Goal: Information Seeking & Learning: Learn about a topic

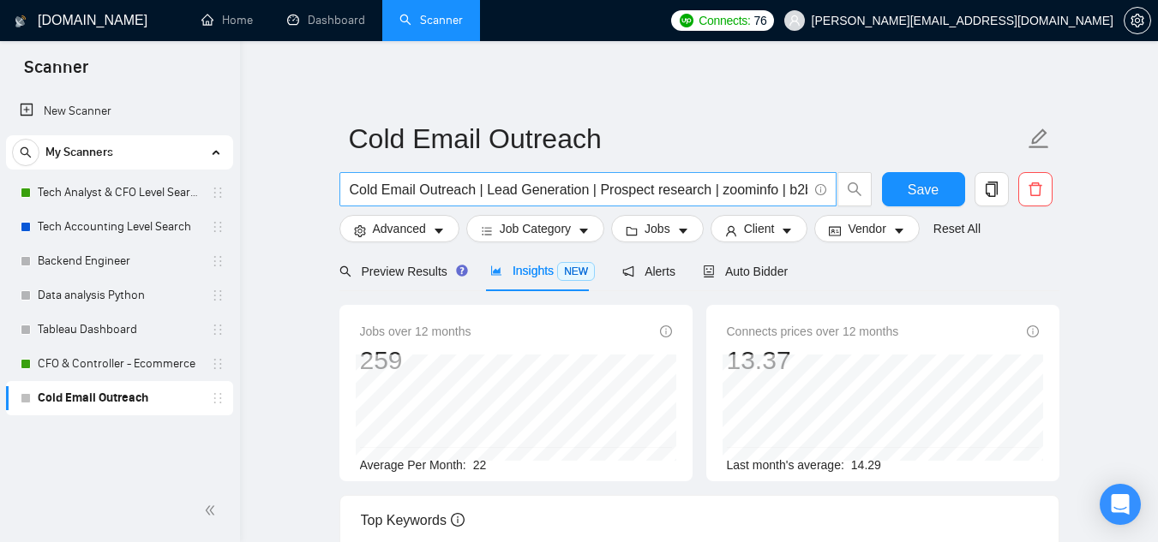
click at [574, 196] on input "Cold Email Outreach | Lead Generation | Prospect research | zoominfo | b2b ente…" at bounding box center [579, 189] width 458 height 21
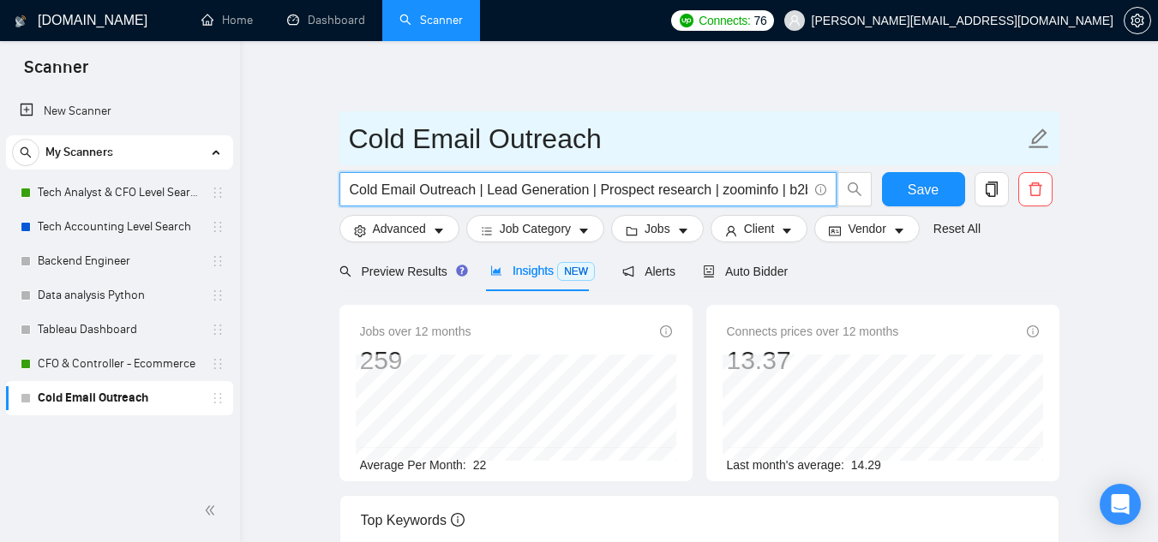
click at [1033, 144] on icon "edit" at bounding box center [1038, 139] width 20 height 20
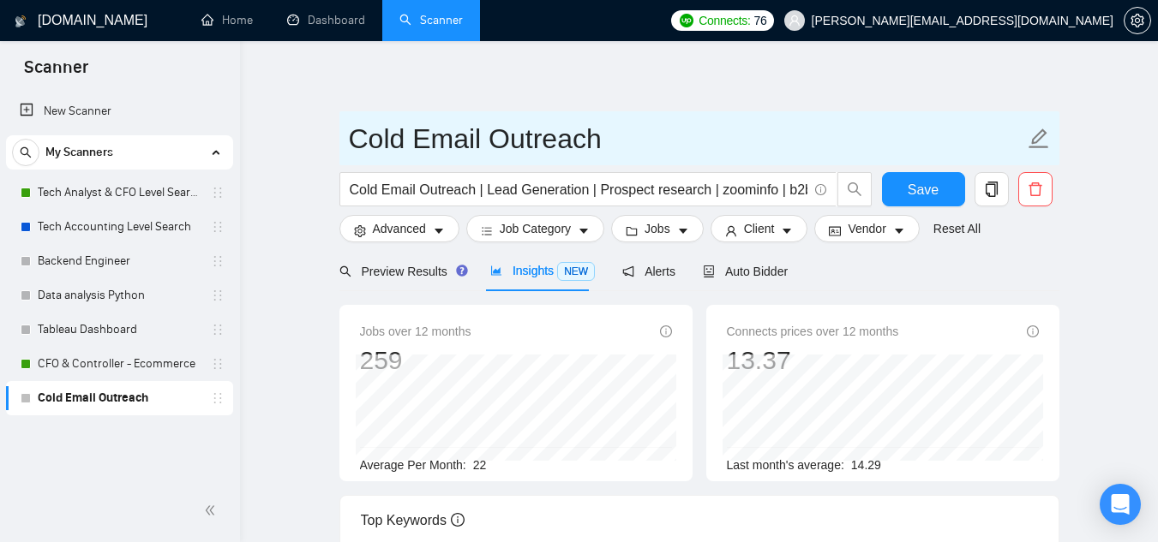
click at [1033, 144] on icon "edit" at bounding box center [1038, 139] width 20 height 20
paste input "bookkeeping/accounting"
click at [363, 146] on input "bookkeeping/accounting" at bounding box center [686, 138] width 675 height 43
click at [531, 147] on input "Bookkeeping/accounting" at bounding box center [686, 138] width 675 height 43
type input "Bookkeeping/Accounting"
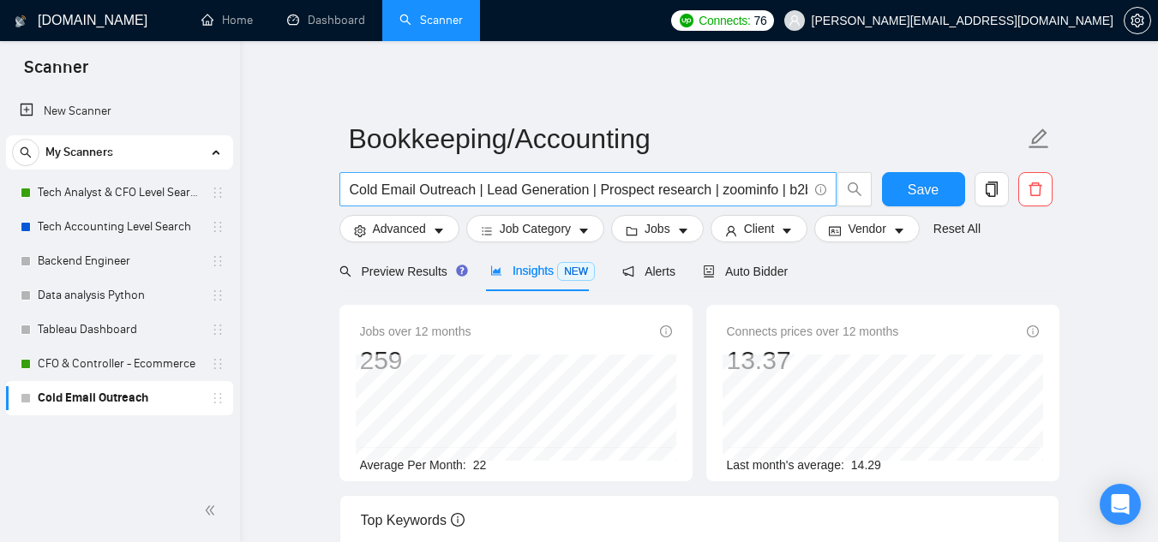
click at [531, 195] on input "Cold Email Outreach | Lead Generation | Prospect research | zoominfo | b2b ente…" at bounding box center [579, 189] width 458 height 21
paste input "bookkeeping/accounting"
drag, startPoint x: 435, startPoint y: 189, endPoint x: 453, endPoint y: 203, distance: 22.6
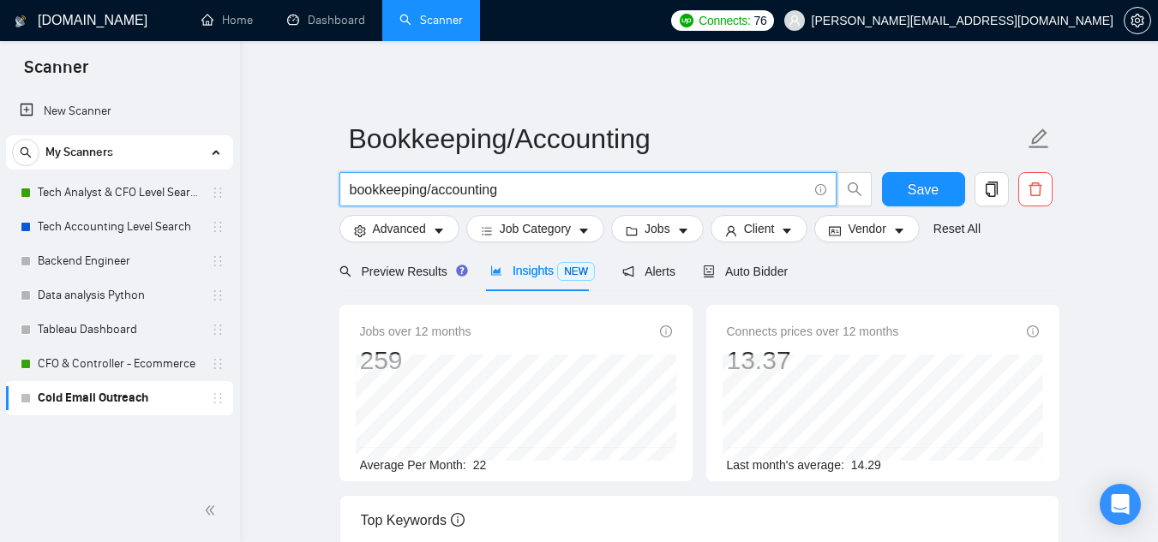
click at [436, 189] on input "bookkeeping/accounting" at bounding box center [579, 189] width 458 height 21
type input "Bookkeeping | Accounting | Bookkeeper | Accountant"
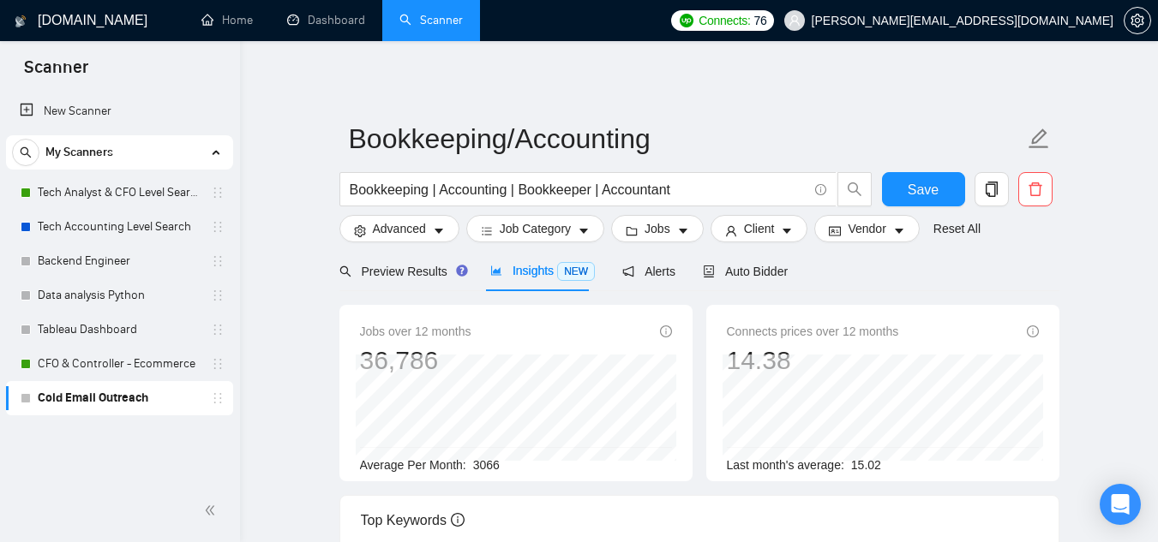
click at [477, 461] on span "3066" at bounding box center [486, 466] width 27 height 14
copy span "3066"
click at [438, 358] on div "Jobs over 12 months 36,786 [DATE] 2828 Average Per Month: 3066" at bounding box center [515, 393] width 353 height 177
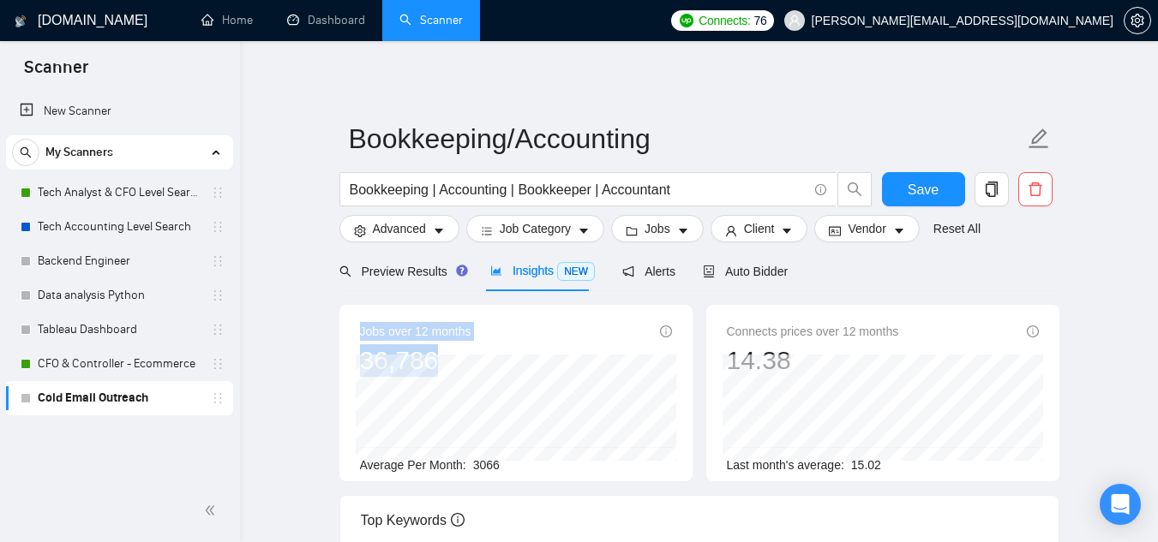
click at [351, 369] on div "Jobs over 12 months 36,786 [DATE] 2828 Average Per Month: 3066" at bounding box center [515, 393] width 353 height 177
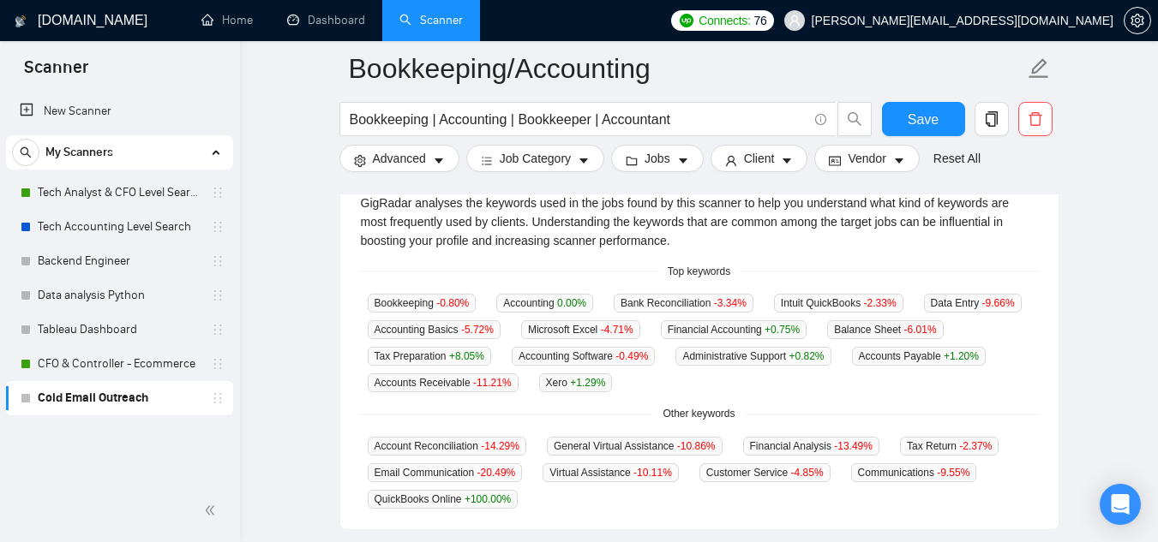
scroll to position [386, 0]
click at [252, 338] on div "[DOMAIN_NAME] Home Dashboard Scanner Connects: 76 [PERSON_NAME][EMAIL_ADDRESS][…" at bounding box center [699, 309] width 918 height 1390
